Goal: Information Seeking & Learning: Learn about a topic

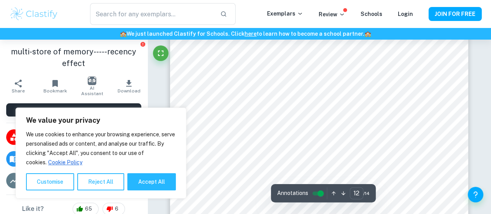
scroll to position [4617, 0]
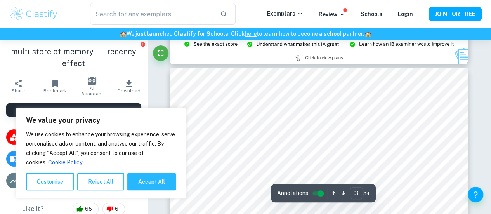
type input "2"
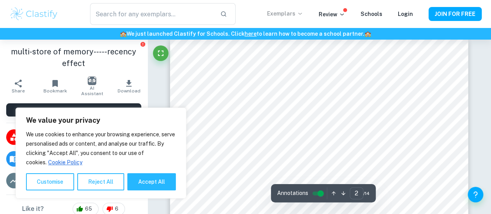
scroll to position [435, 0]
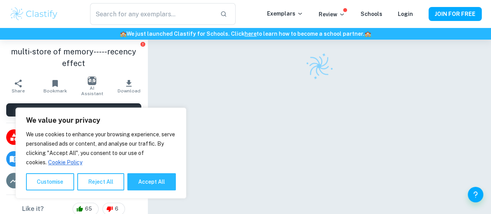
scroll to position [23, 0]
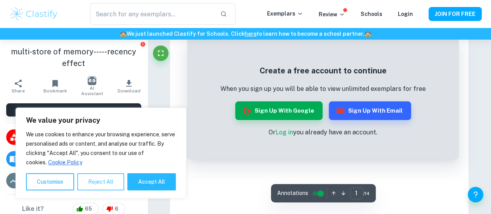
click at [117, 186] on button "Reject All" at bounding box center [100, 181] width 47 height 17
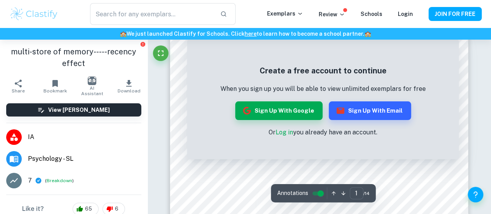
scroll to position [18, 0]
